Goal: Navigation & Orientation: Find specific page/section

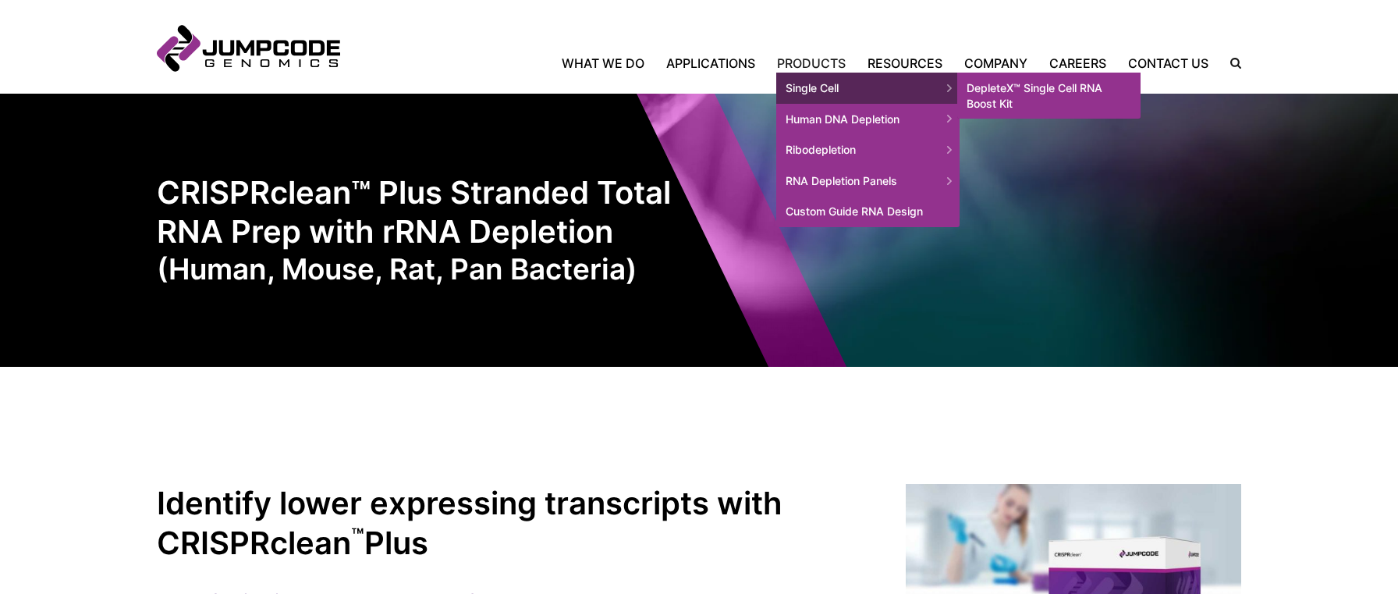
click at [1042, 88] on link "DepleteX™ Single Cell RNA Boost Kit" at bounding box center [1048, 96] width 183 height 46
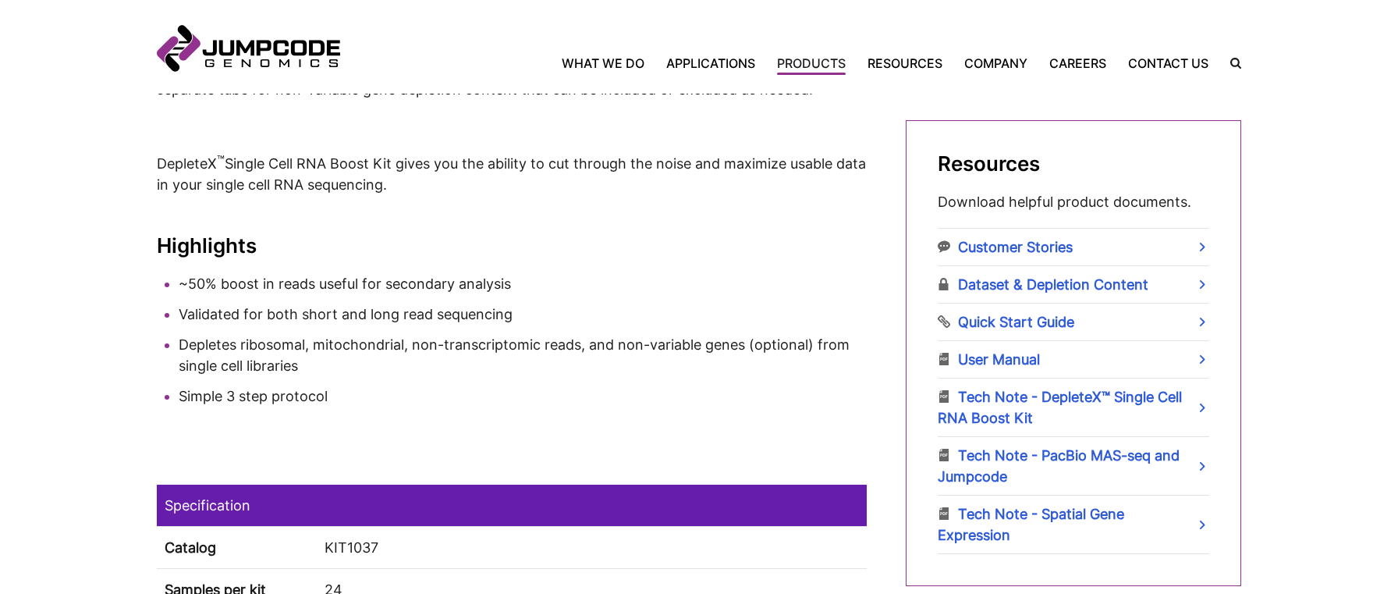
scroll to position [843, 0]
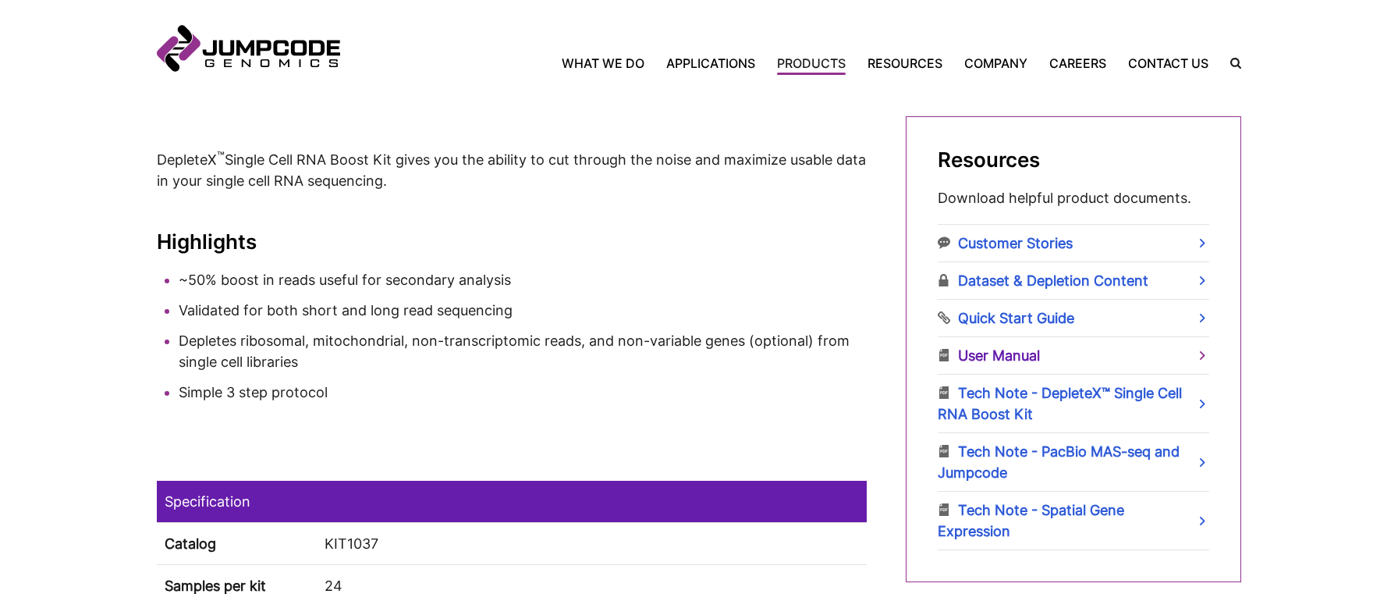
click at [1019, 361] on link "User Manual" at bounding box center [1074, 355] width 272 height 37
click at [1177, 68] on link "Contact Us" at bounding box center [1168, 63] width 102 height 19
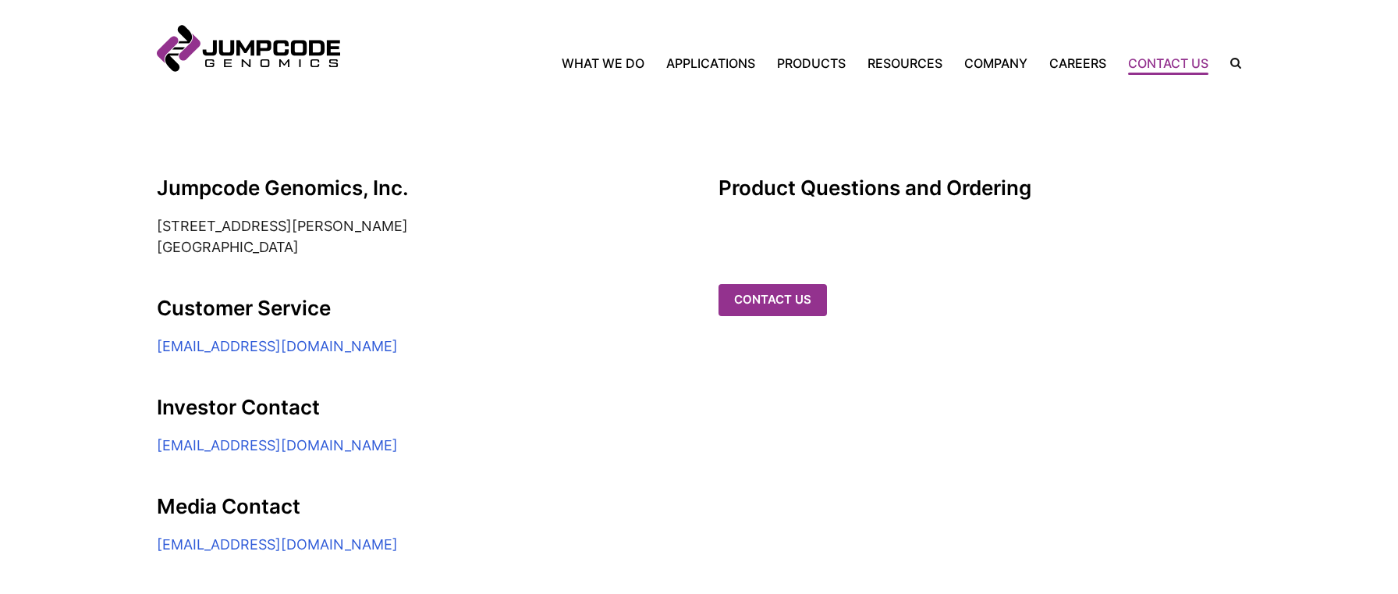
scroll to position [306, 0]
click at [776, 284] on link "Contact us" at bounding box center [774, 300] width 108 height 32
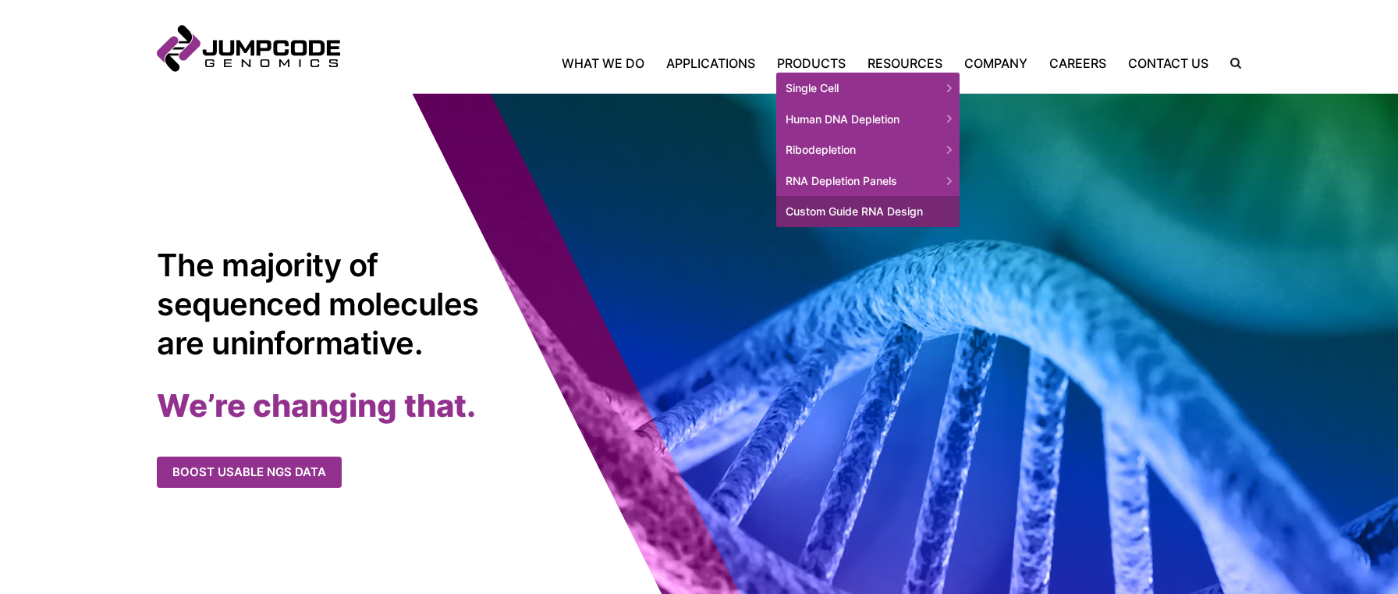
click at [836, 211] on link "Custom Guide RNA Design" at bounding box center [867, 211] width 183 height 31
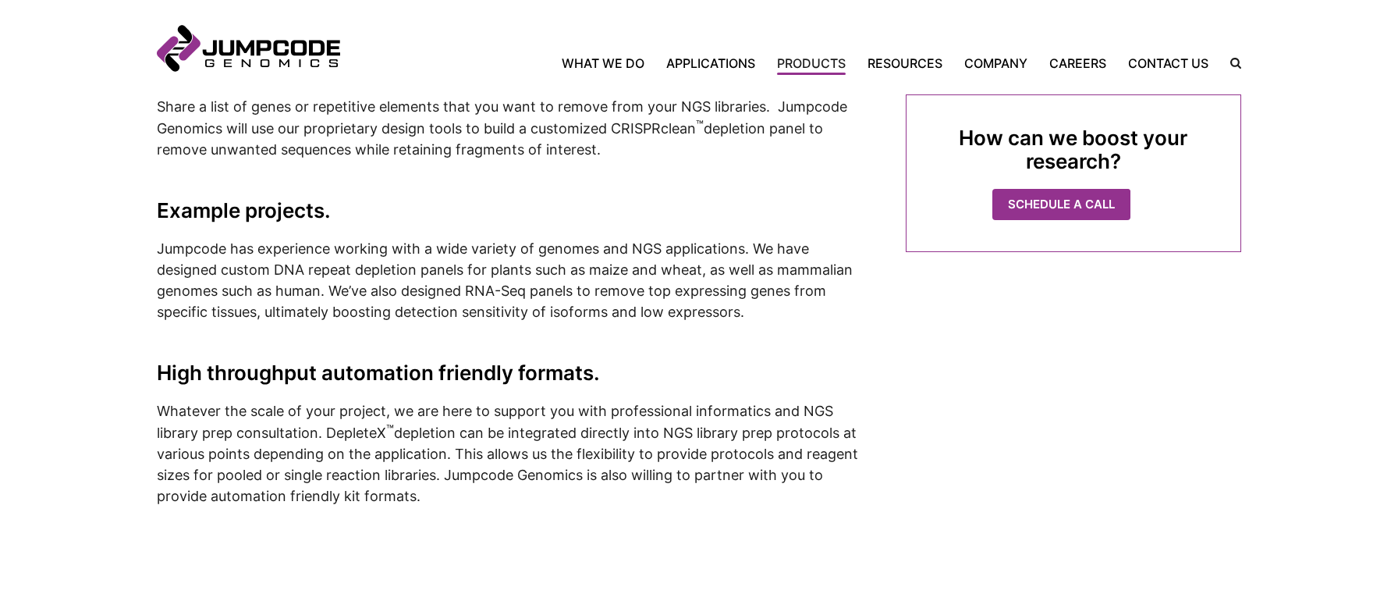
scroll to position [595, 0]
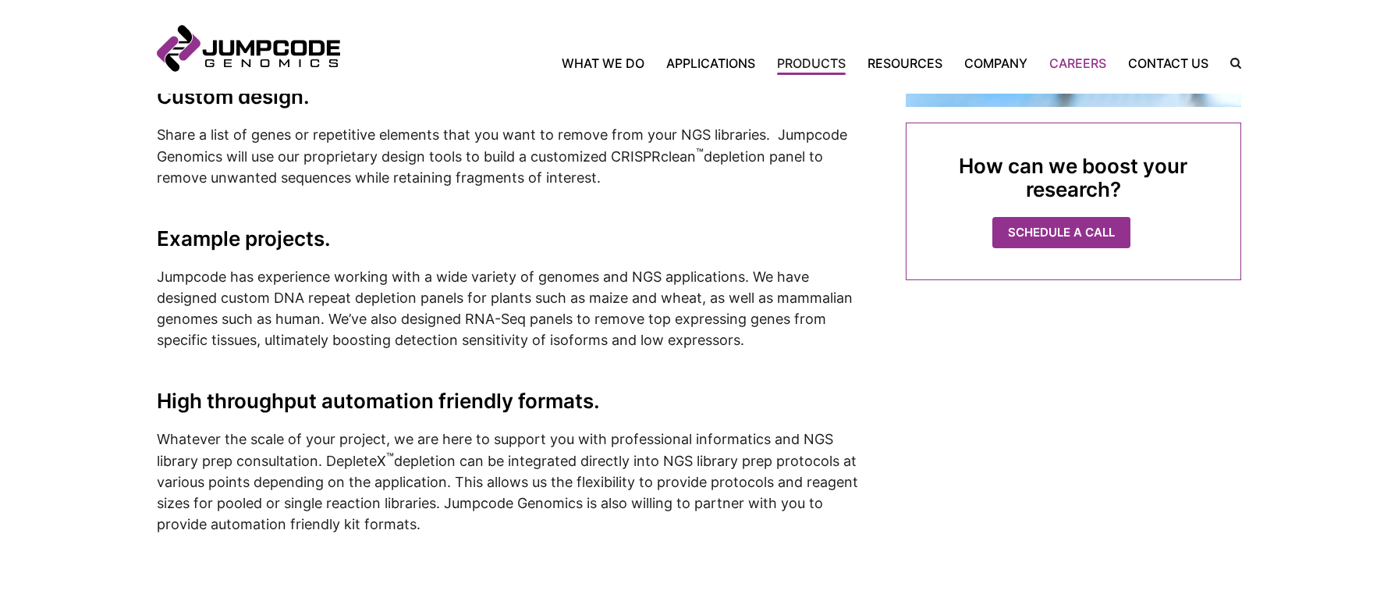
click at [1075, 60] on link "Careers" at bounding box center [1077, 63] width 79 height 19
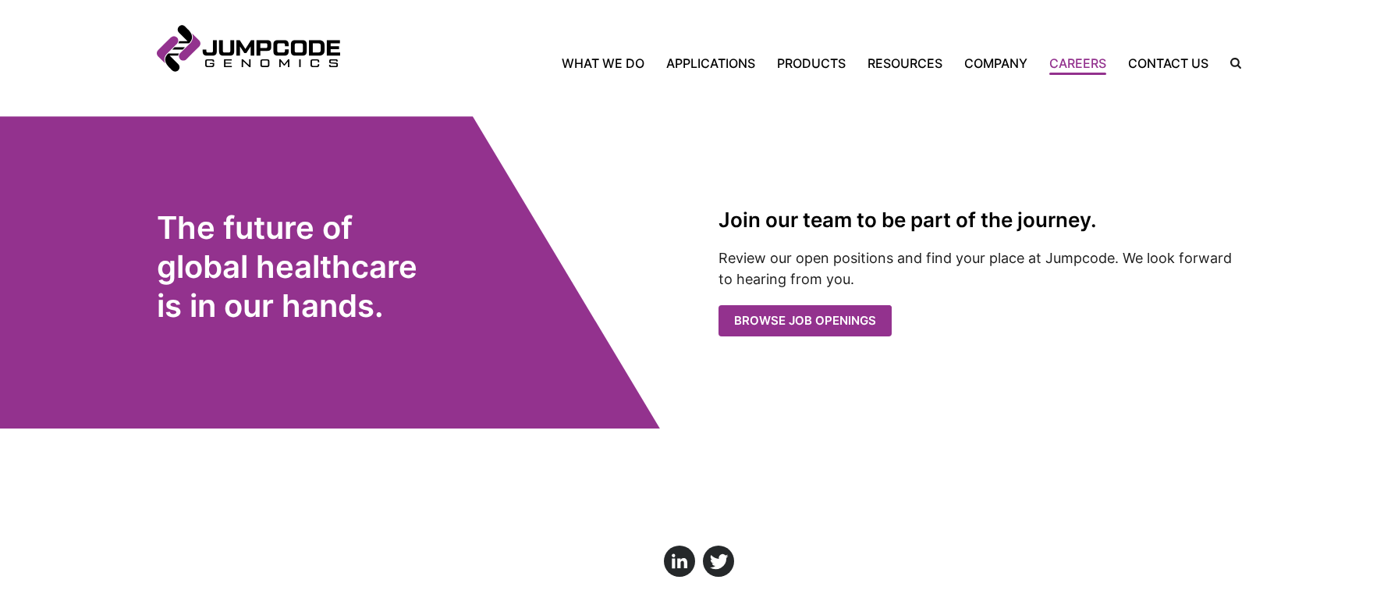
scroll to position [3164, 0]
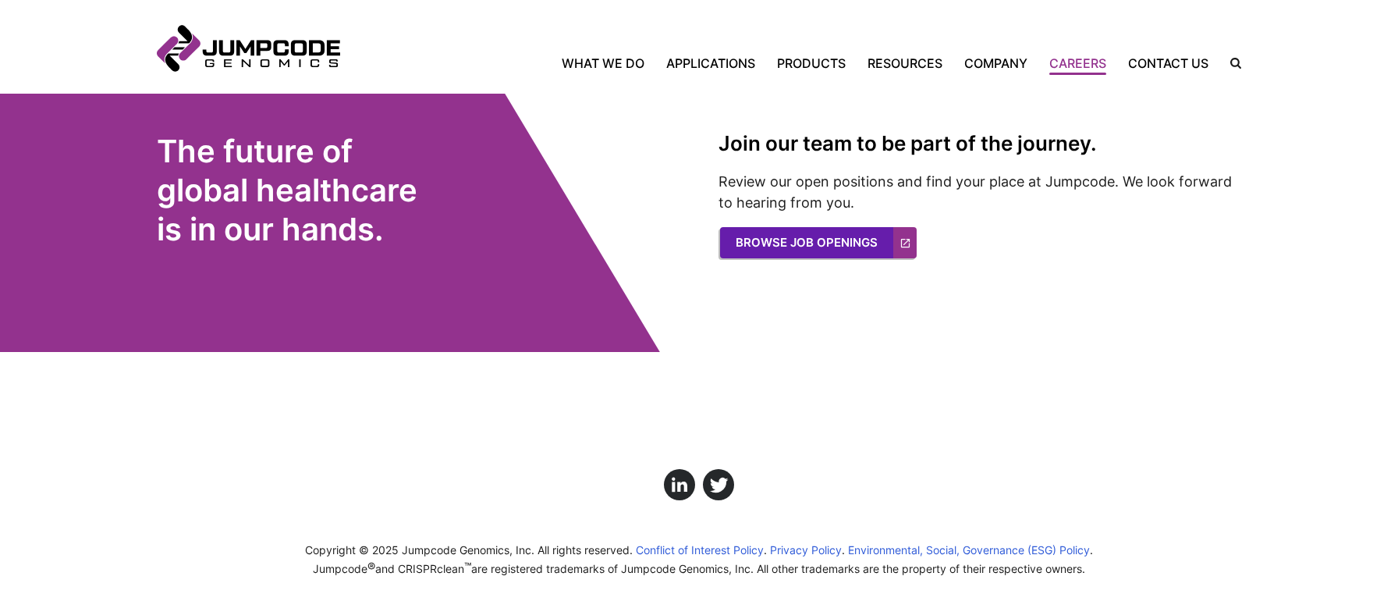
click at [854, 227] on link "Browse Job Openings" at bounding box center [818, 242] width 197 height 31
click at [674, 468] on link "Click here to view us on LinkedIn" at bounding box center [679, 484] width 33 height 33
